Goal: Information Seeking & Learning: Learn about a topic

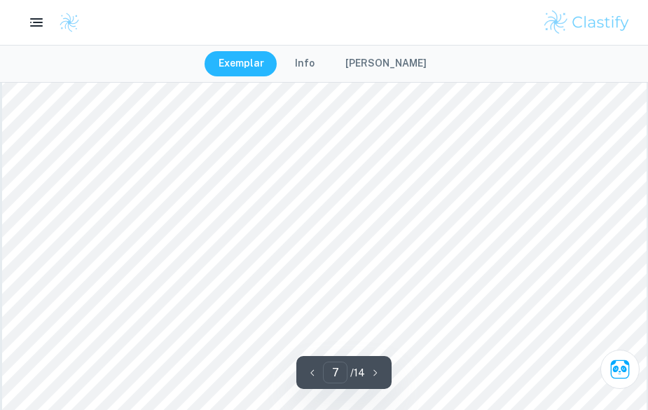
scroll to position [5532, 0]
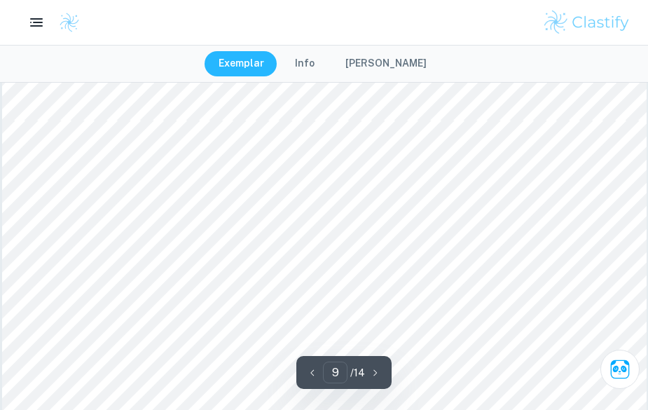
type input "10"
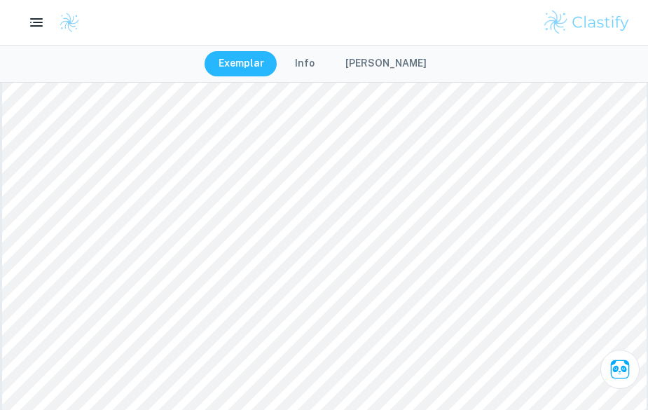
click at [359, 303] on div at bounding box center [322, 306] width 488 height 20
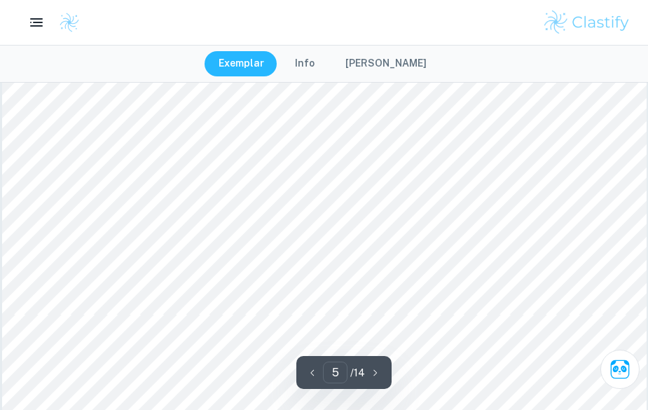
scroll to position [4071, 0]
type input "6"
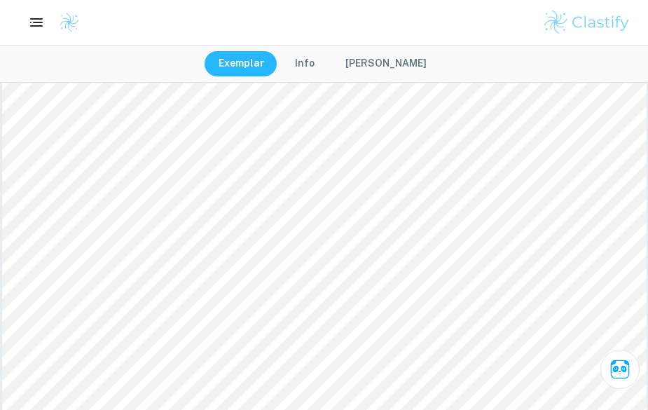
click at [411, 174] on div at bounding box center [320, 176] width 485 height 17
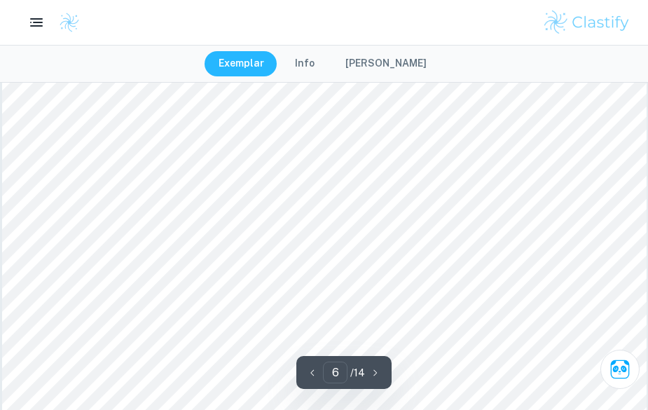
click at [319, 169] on div at bounding box center [320, 176] width 485 height 17
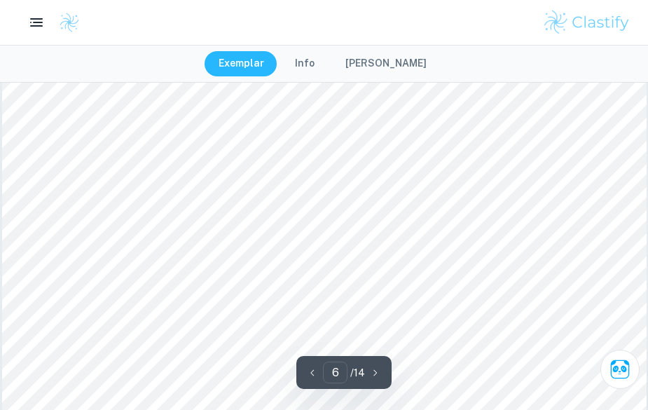
scroll to position [4833, 0]
